Goal: Information Seeking & Learning: Find specific fact

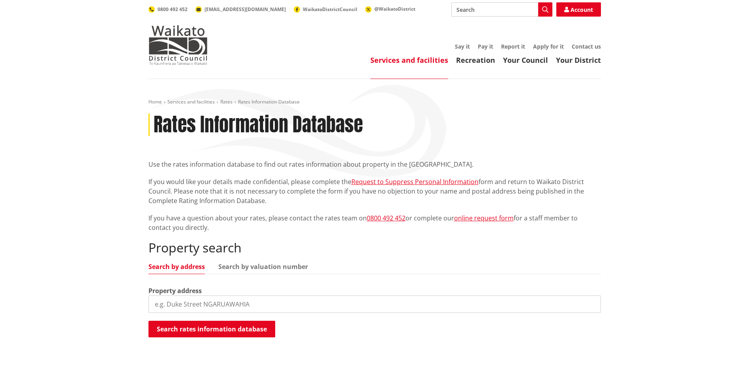
click at [269, 307] on input "search" at bounding box center [375, 304] width 453 height 17
type input "2192 tahuna"
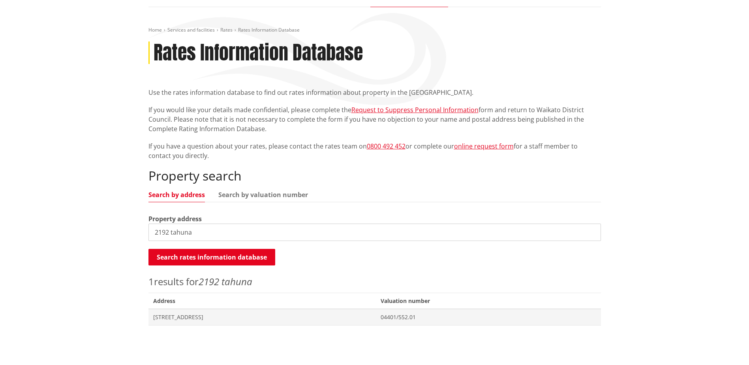
scroll to position [79, 0]
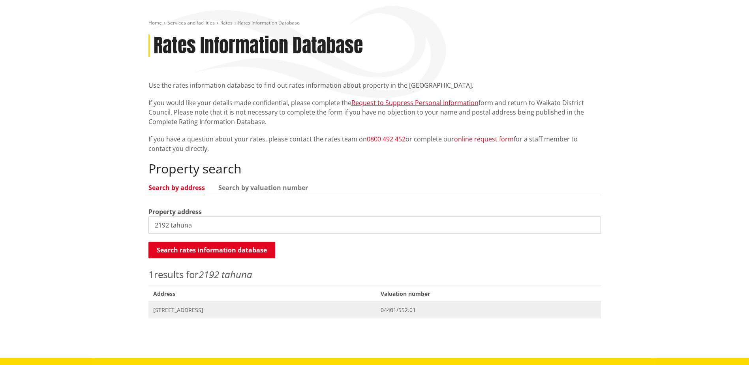
click at [191, 311] on span "[STREET_ADDRESS]" at bounding box center [262, 310] width 218 height 8
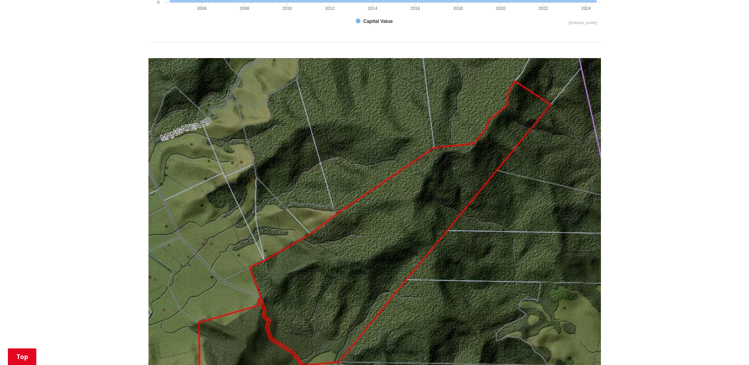
scroll to position [277, 0]
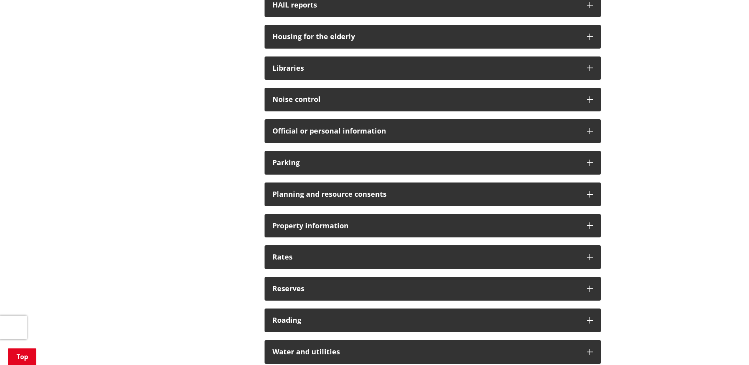
scroll to position [514, 0]
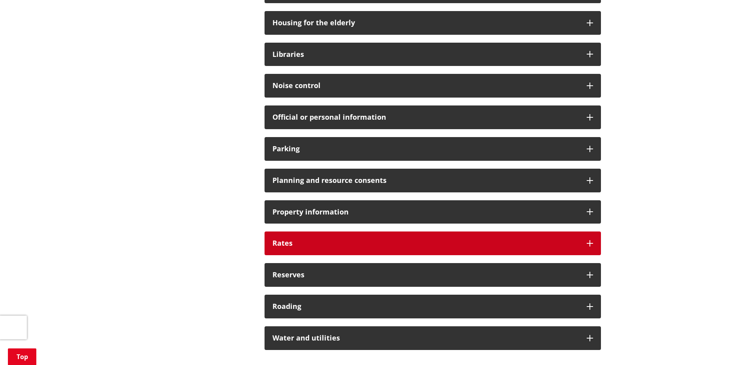
click at [311, 241] on h3 "Rates" at bounding box center [426, 243] width 307 height 8
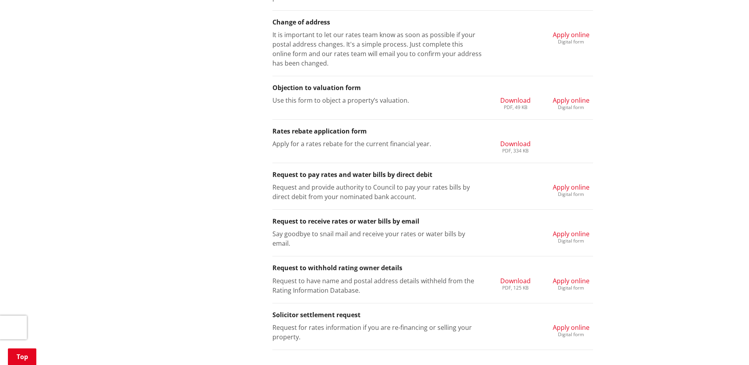
scroll to position [1067, 0]
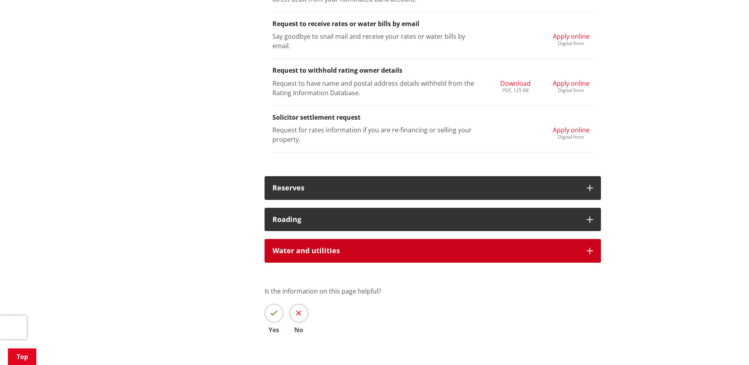
click at [330, 254] on div "Water and utilities" at bounding box center [433, 251] width 337 height 24
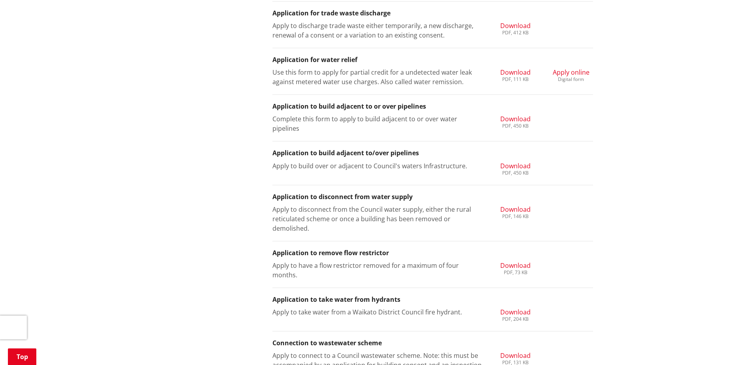
scroll to position [1462, 0]
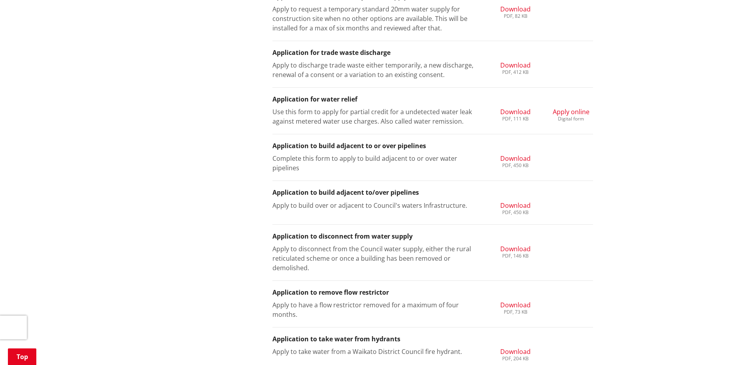
click at [525, 111] on span "Download" at bounding box center [516, 111] width 30 height 9
